Goal: Task Accomplishment & Management: Manage account settings

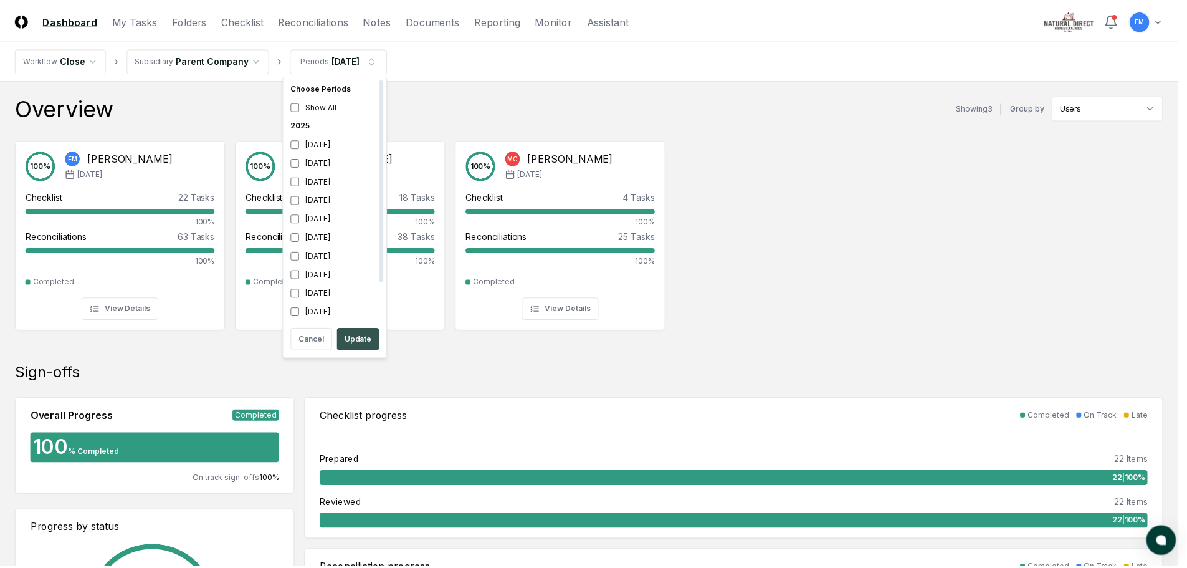
scroll to position [4, 0]
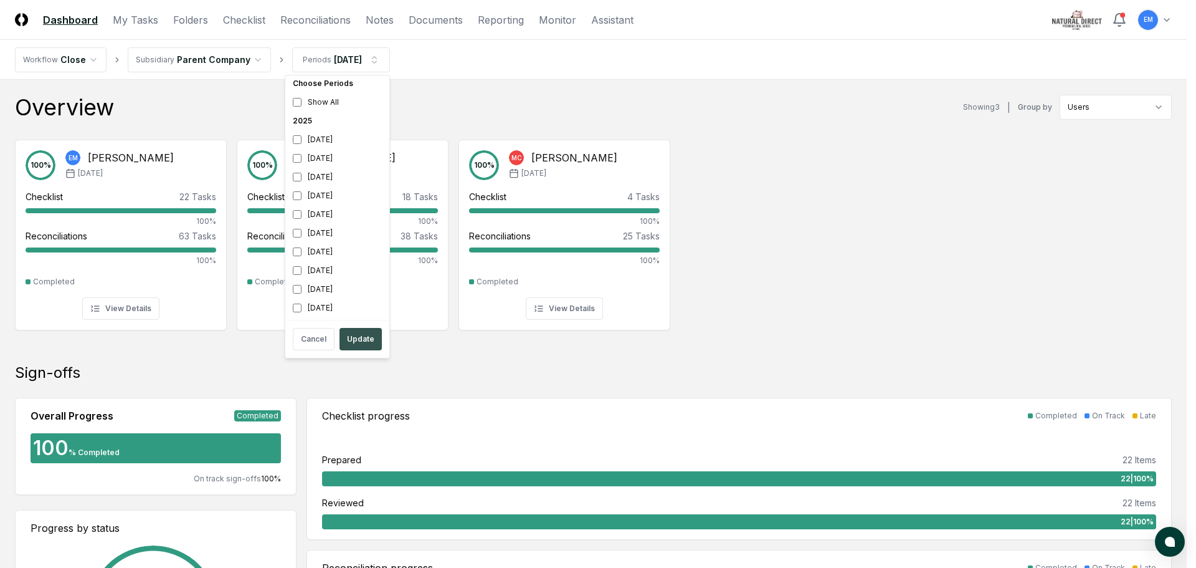
click at [371, 339] on button "Update" at bounding box center [361, 339] width 42 height 22
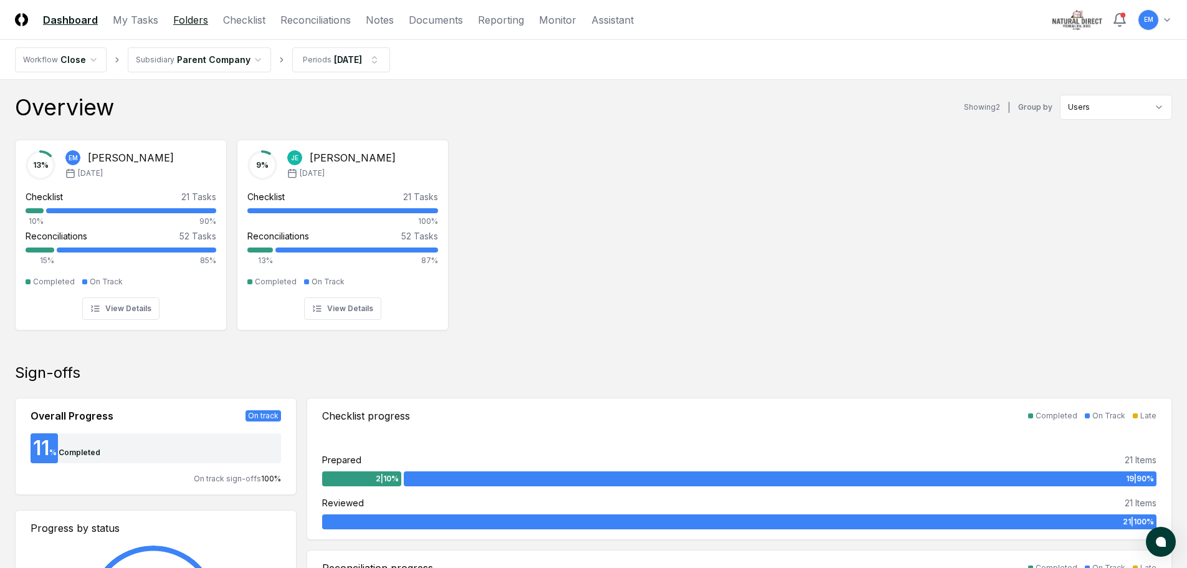
click at [202, 20] on link "Folders" at bounding box center [190, 19] width 35 height 15
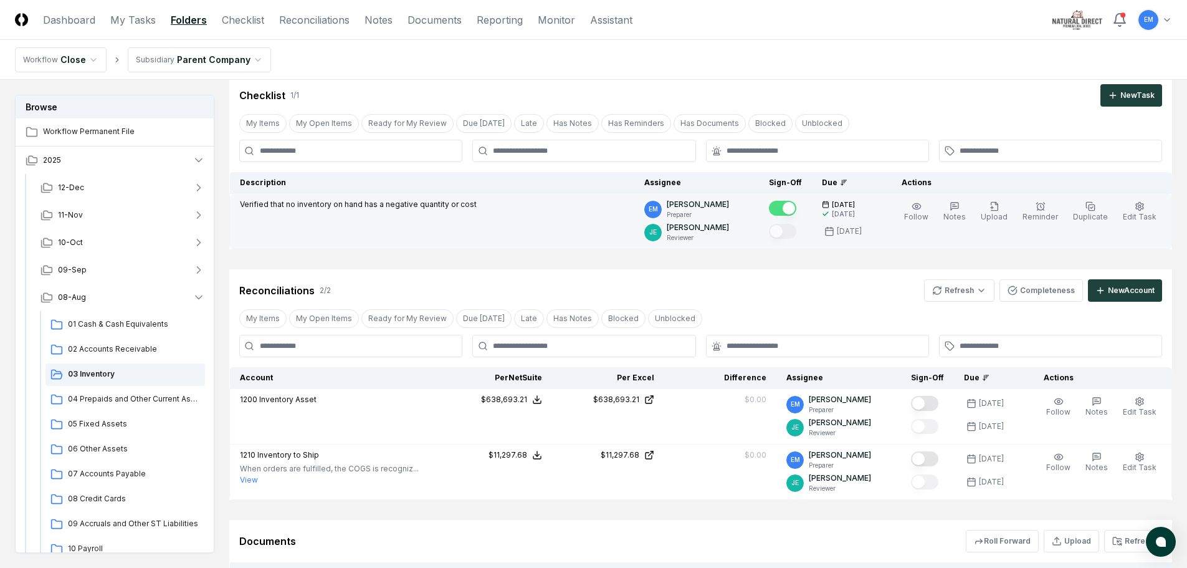
scroll to position [62, 0]
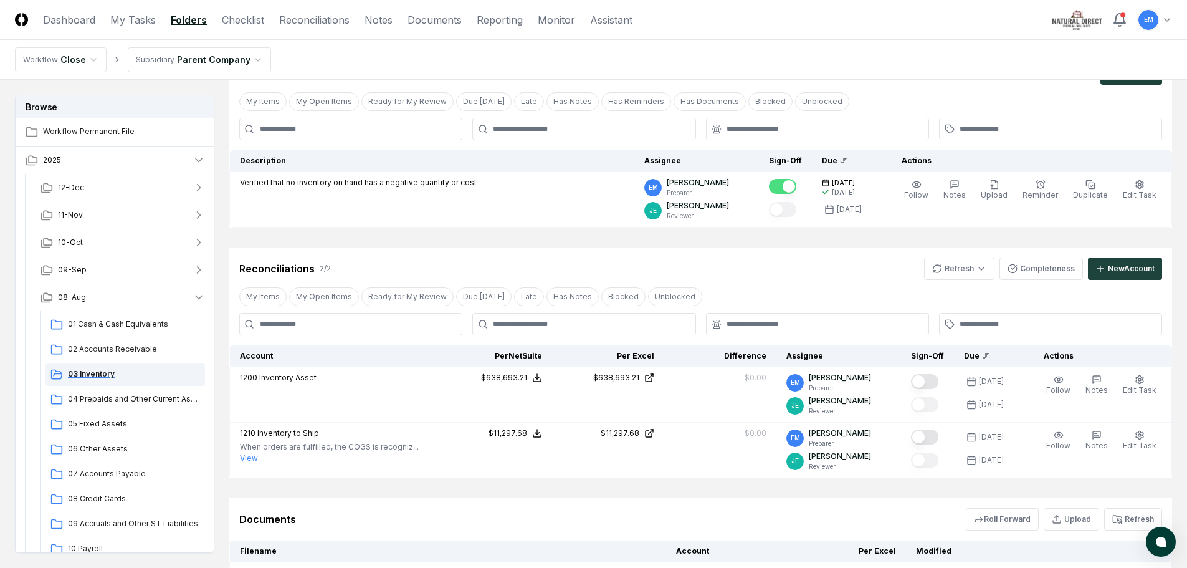
click at [96, 376] on span "03 Inventory" at bounding box center [134, 373] width 132 height 11
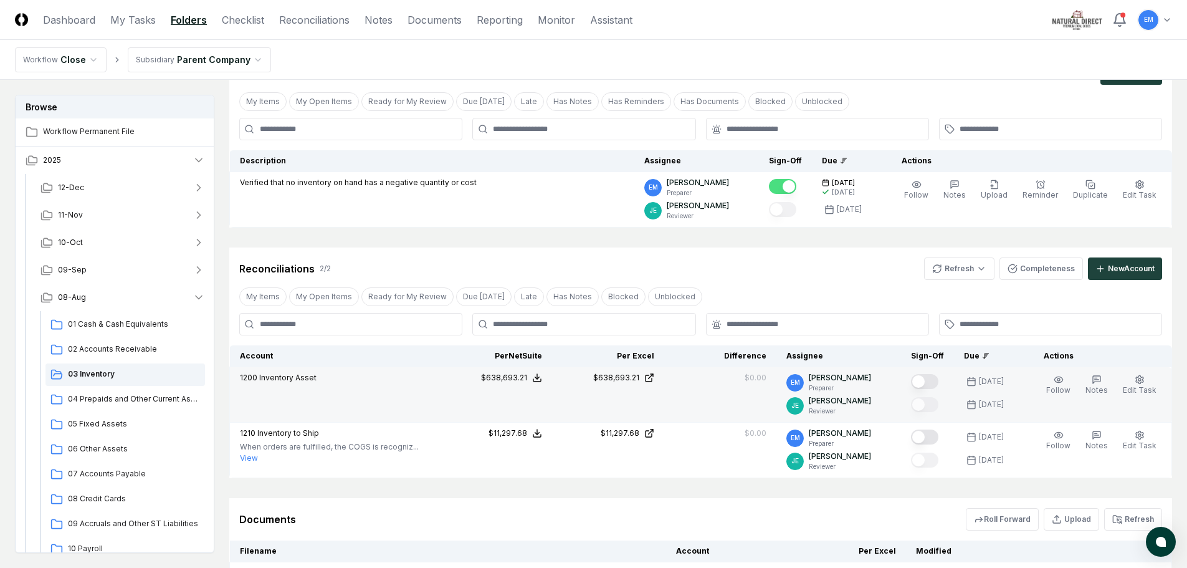
click at [938, 383] on button "Mark complete" at bounding box center [924, 381] width 27 height 15
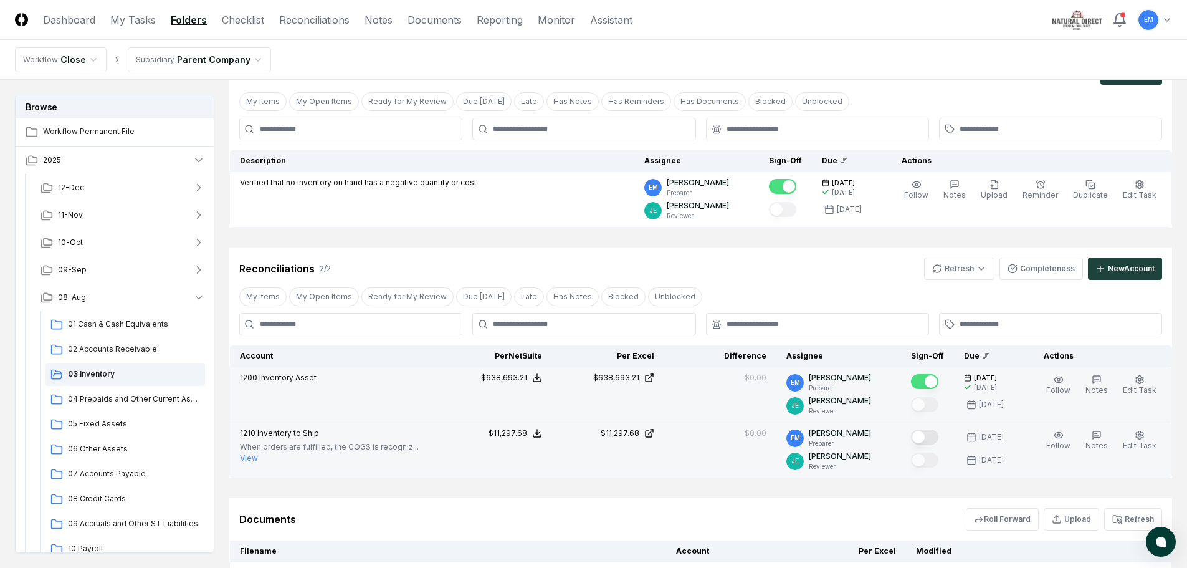
click at [935, 433] on button "Mark complete" at bounding box center [924, 436] width 27 height 15
click at [112, 525] on span "09 Accruals and Other ST Liabilities" at bounding box center [134, 523] width 132 height 11
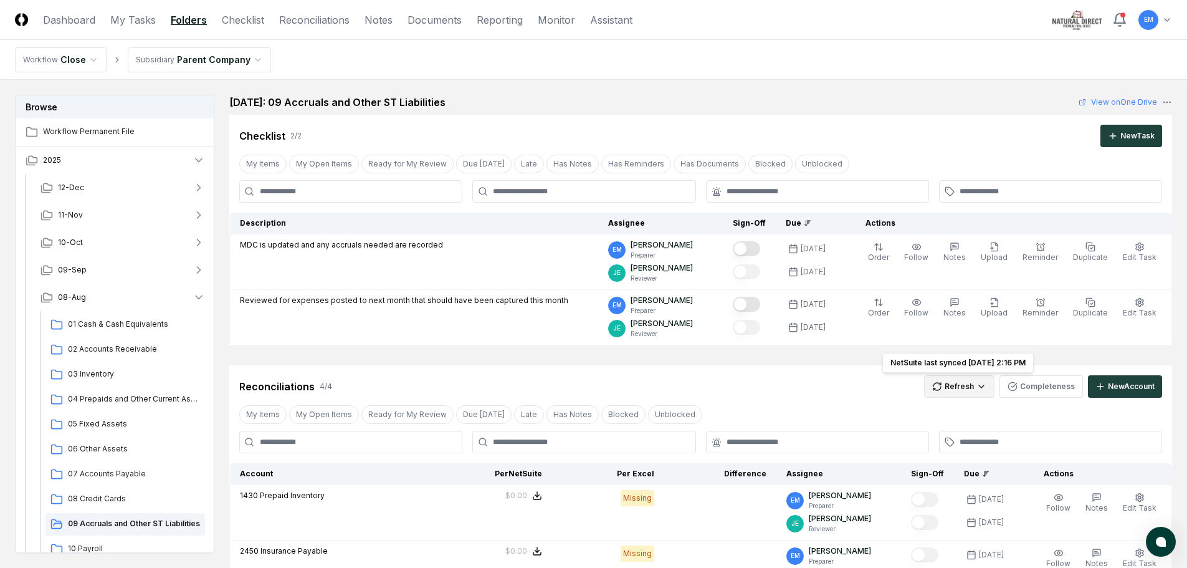
click at [981, 389] on html "CloseCore Dashboard My Tasks Folders Checklist Reconciliations Notes Documents …" at bounding box center [593, 473] width 1187 height 946
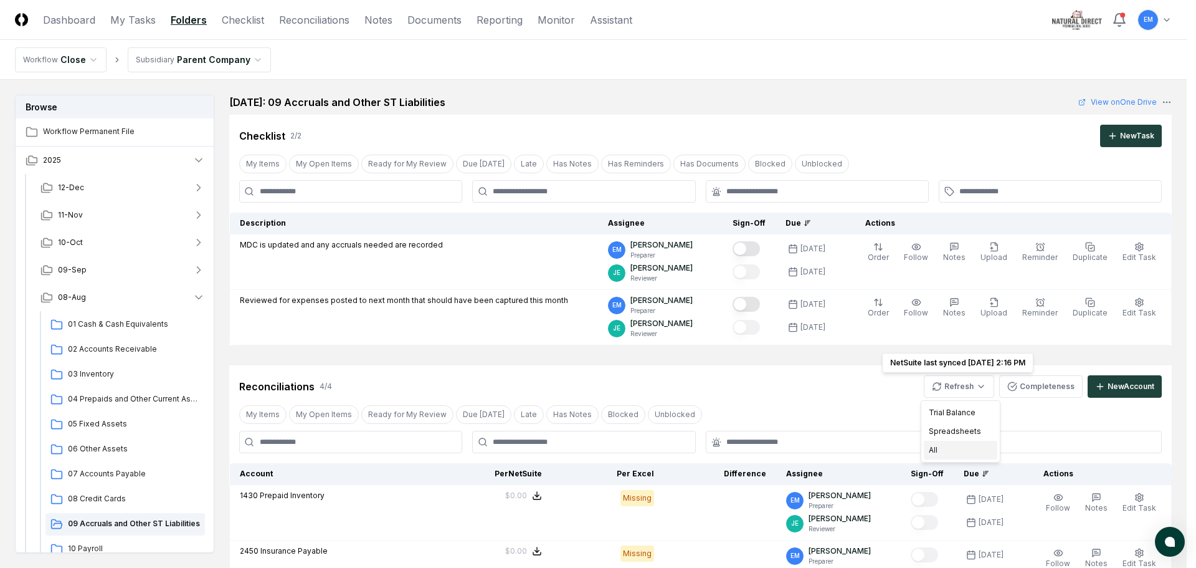
click at [935, 454] on div "All" at bounding box center [961, 450] width 74 height 19
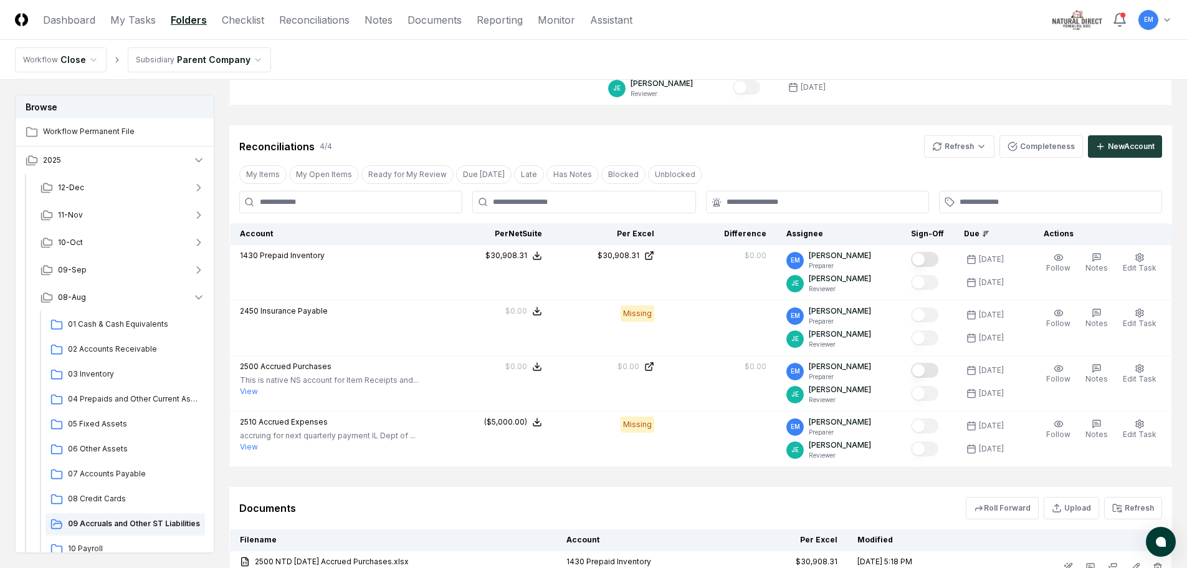
scroll to position [249, 0]
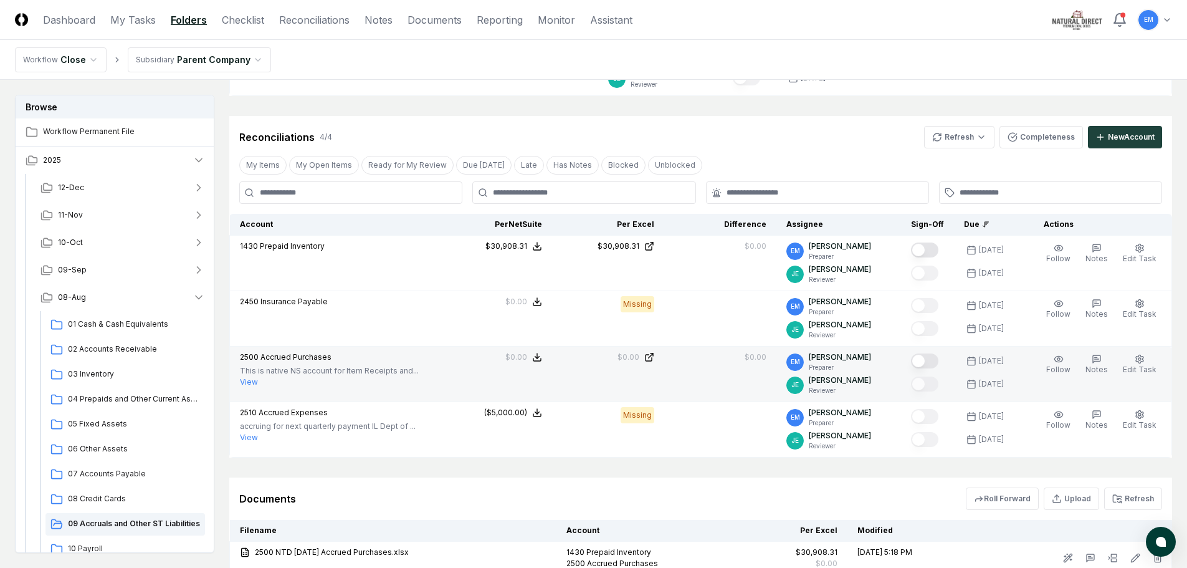
click at [936, 360] on button "Mark complete" at bounding box center [924, 360] width 27 height 15
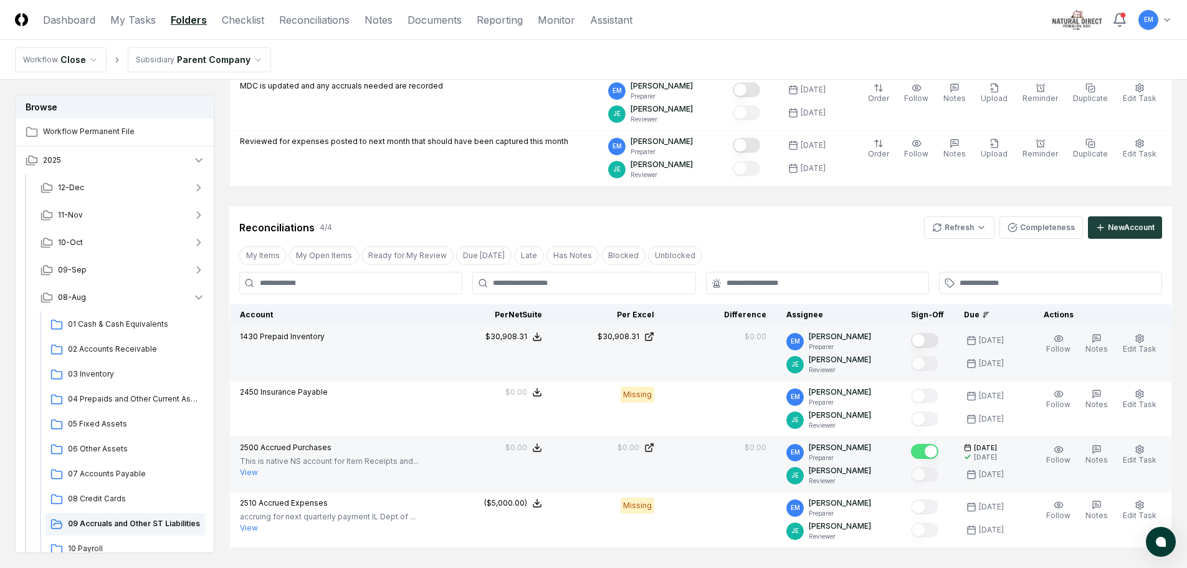
scroll to position [125, 0]
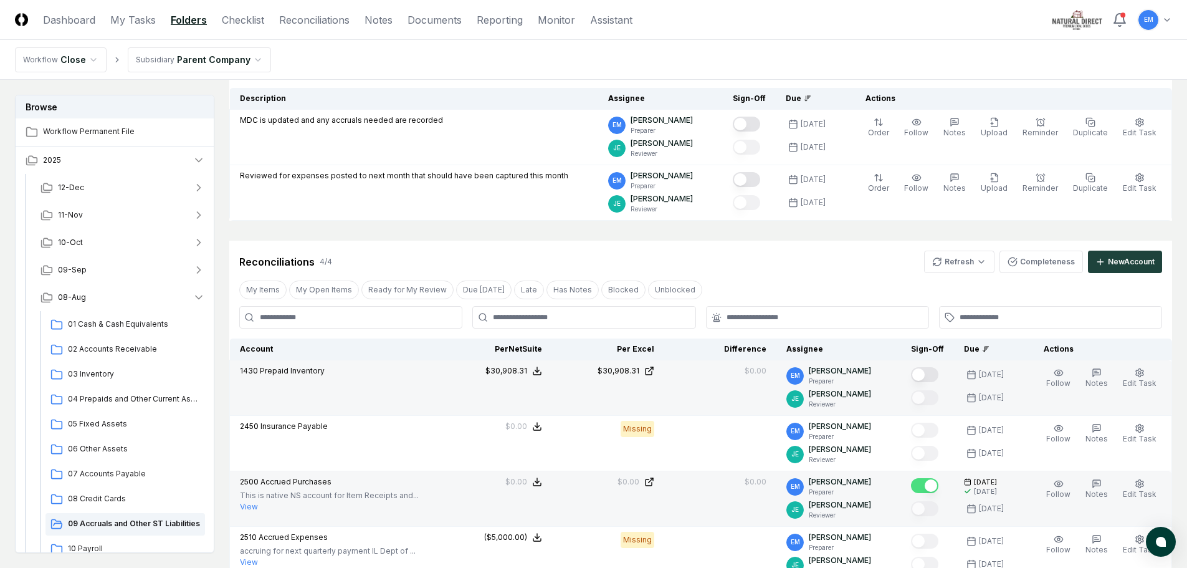
click at [938, 372] on button "Mark complete" at bounding box center [924, 374] width 27 height 15
click at [95, 371] on span "03 Inventory" at bounding box center [134, 373] width 132 height 11
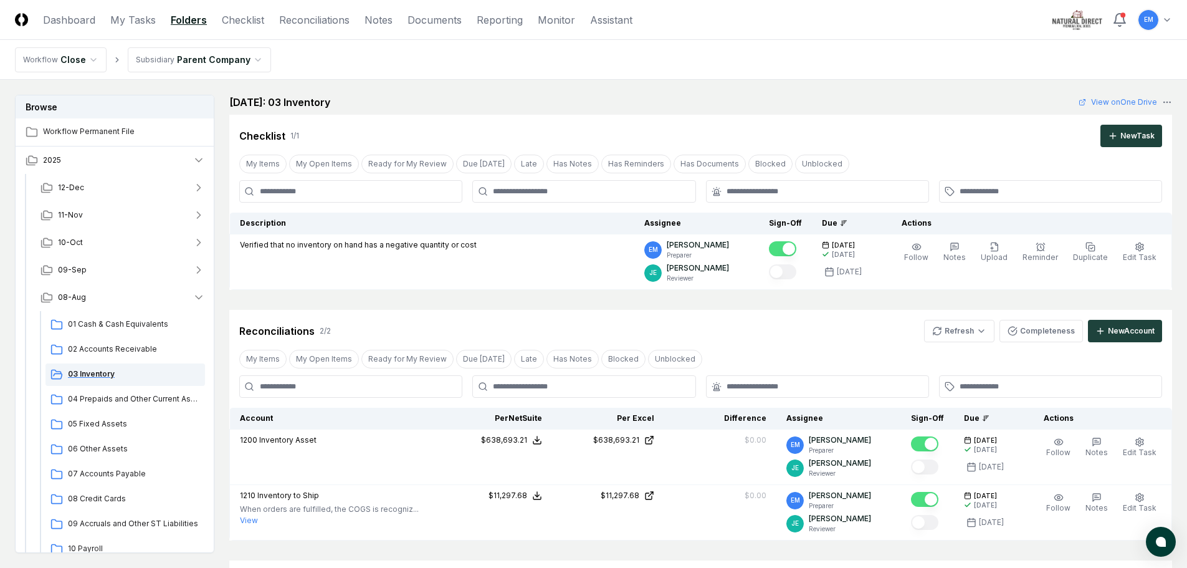
scroll to position [62, 0]
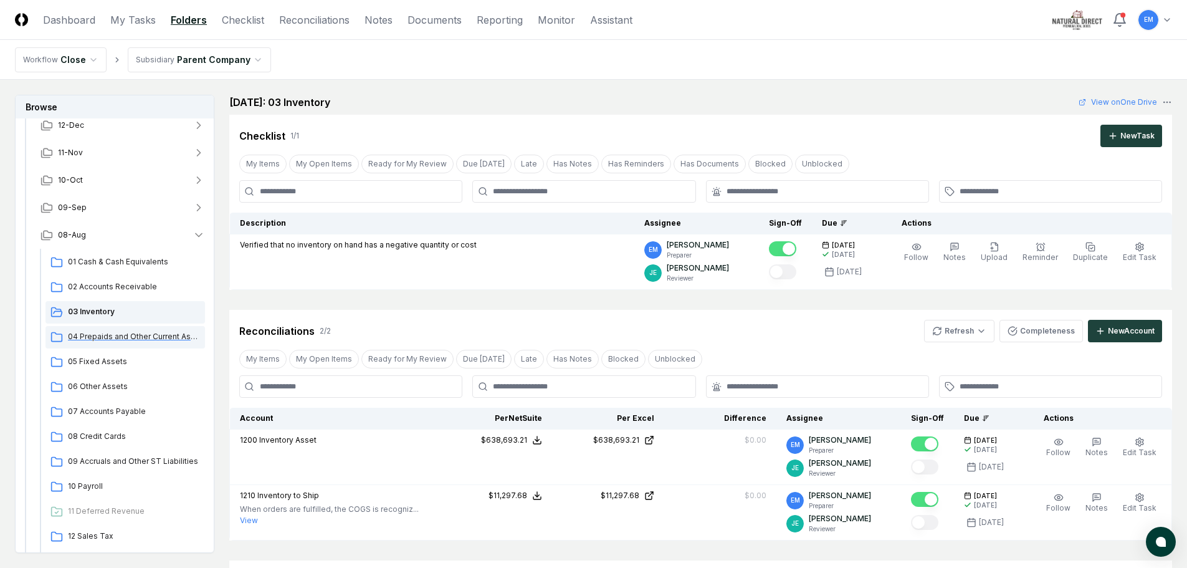
click at [115, 335] on span "04 Prepaids and Other Current Assets" at bounding box center [134, 336] width 132 height 11
